Goal: Find contact information: Find contact information

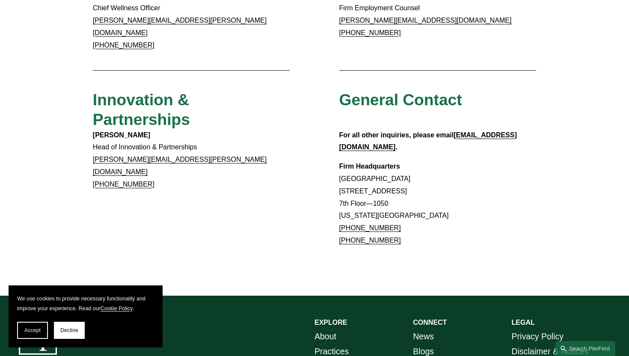
scroll to position [783, 0]
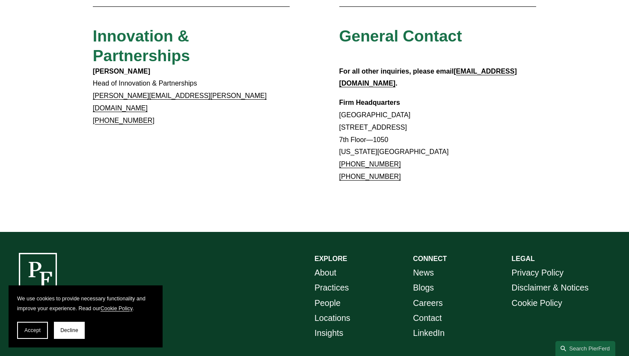
click at [323, 265] on link "About" at bounding box center [325, 272] width 22 height 15
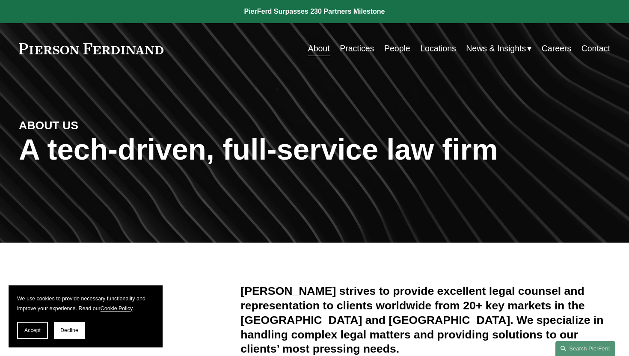
click at [586, 44] on link "Contact" at bounding box center [595, 48] width 29 height 17
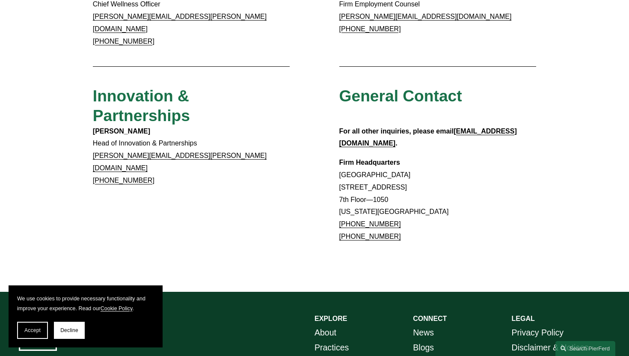
scroll to position [721, 0]
